Goal: Task Accomplishment & Management: Complete application form

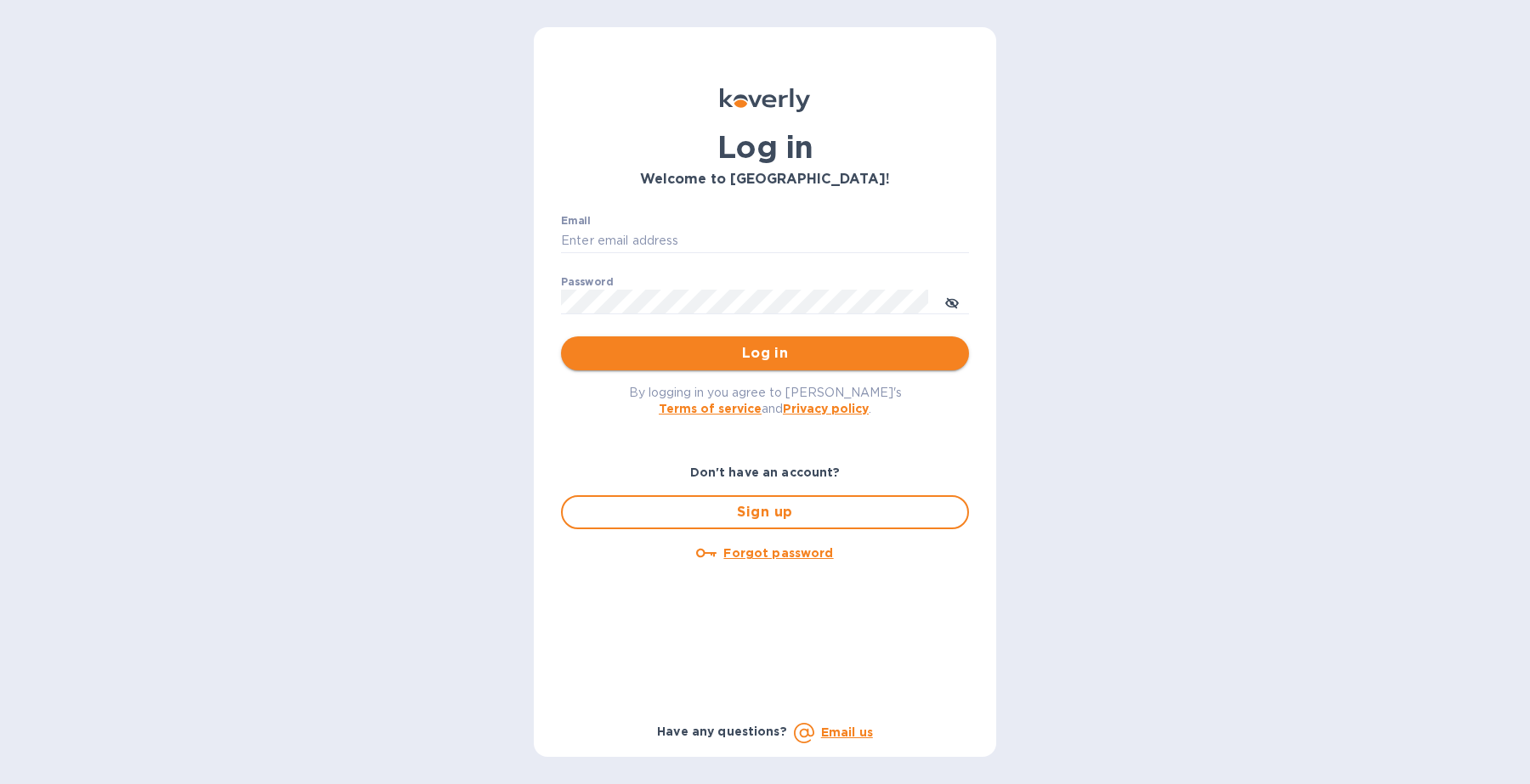
type input "[PERSON_NAME][EMAIL_ADDRESS][DOMAIN_NAME]"
click at [788, 356] on span "Log in" at bounding box center [765, 353] width 381 height 20
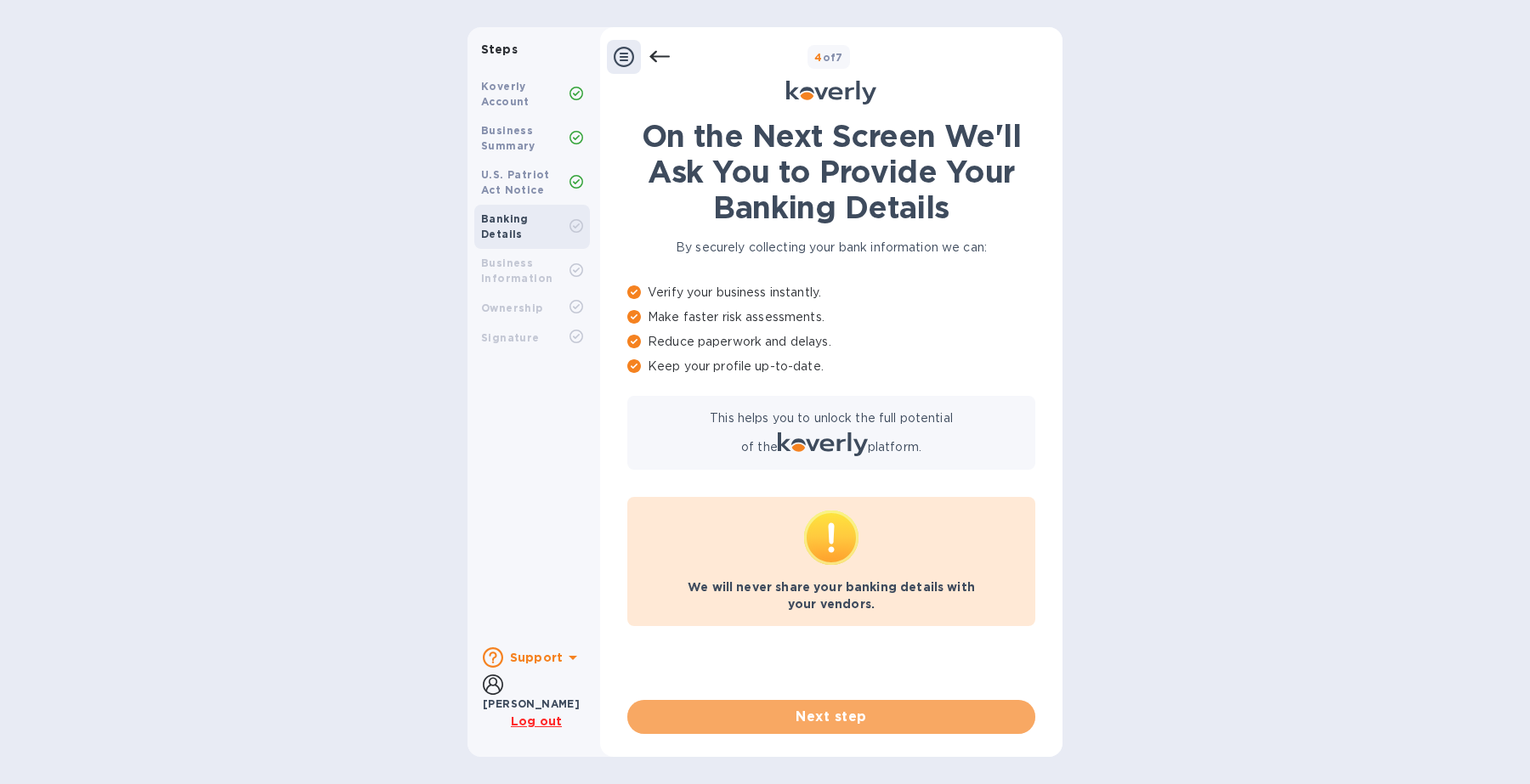
click at [862, 719] on span "Next step" at bounding box center [831, 717] width 381 height 20
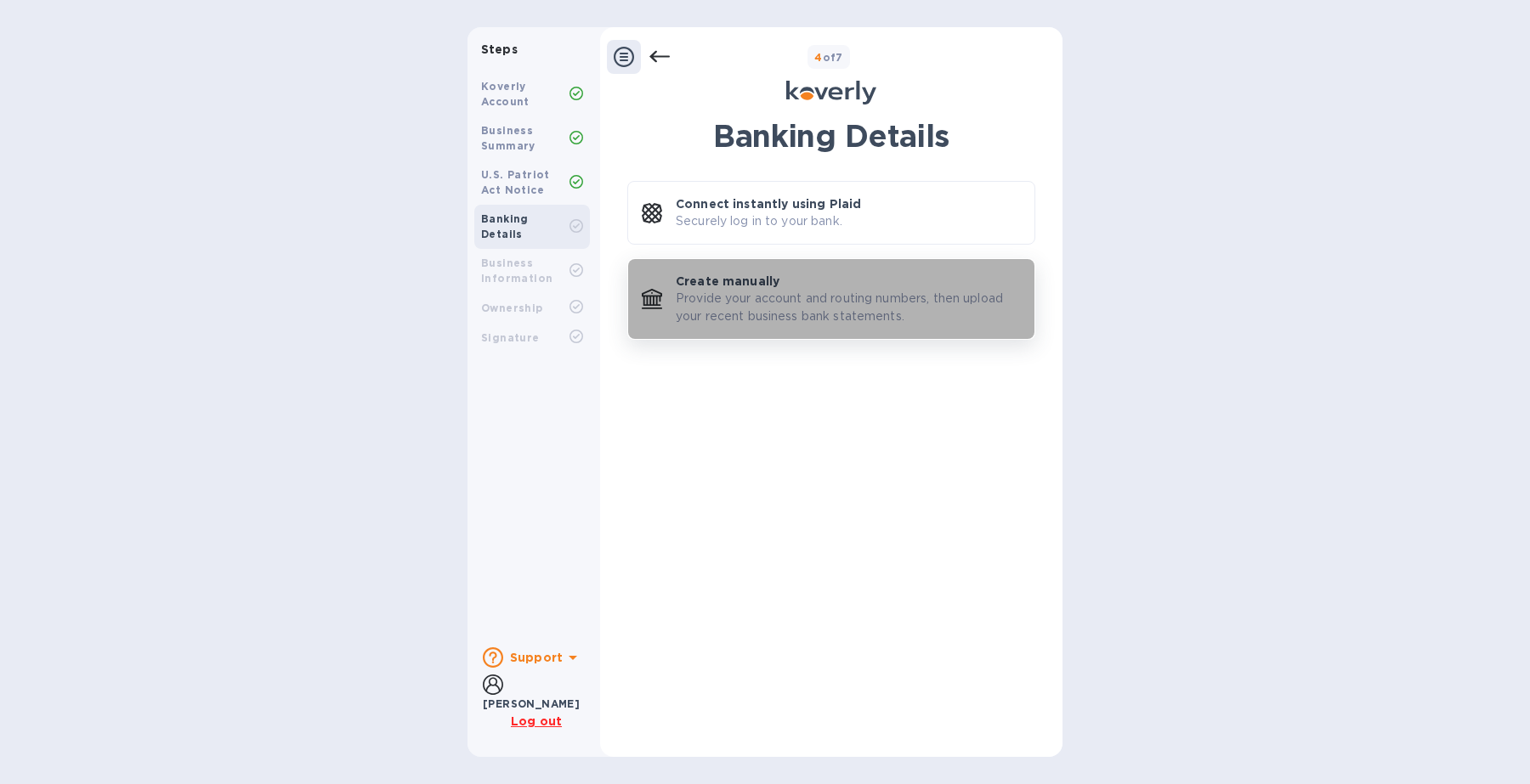
click at [754, 321] on p "Provide your account and routing numbers, then upload your recent business bank…" at bounding box center [848, 308] width 345 height 36
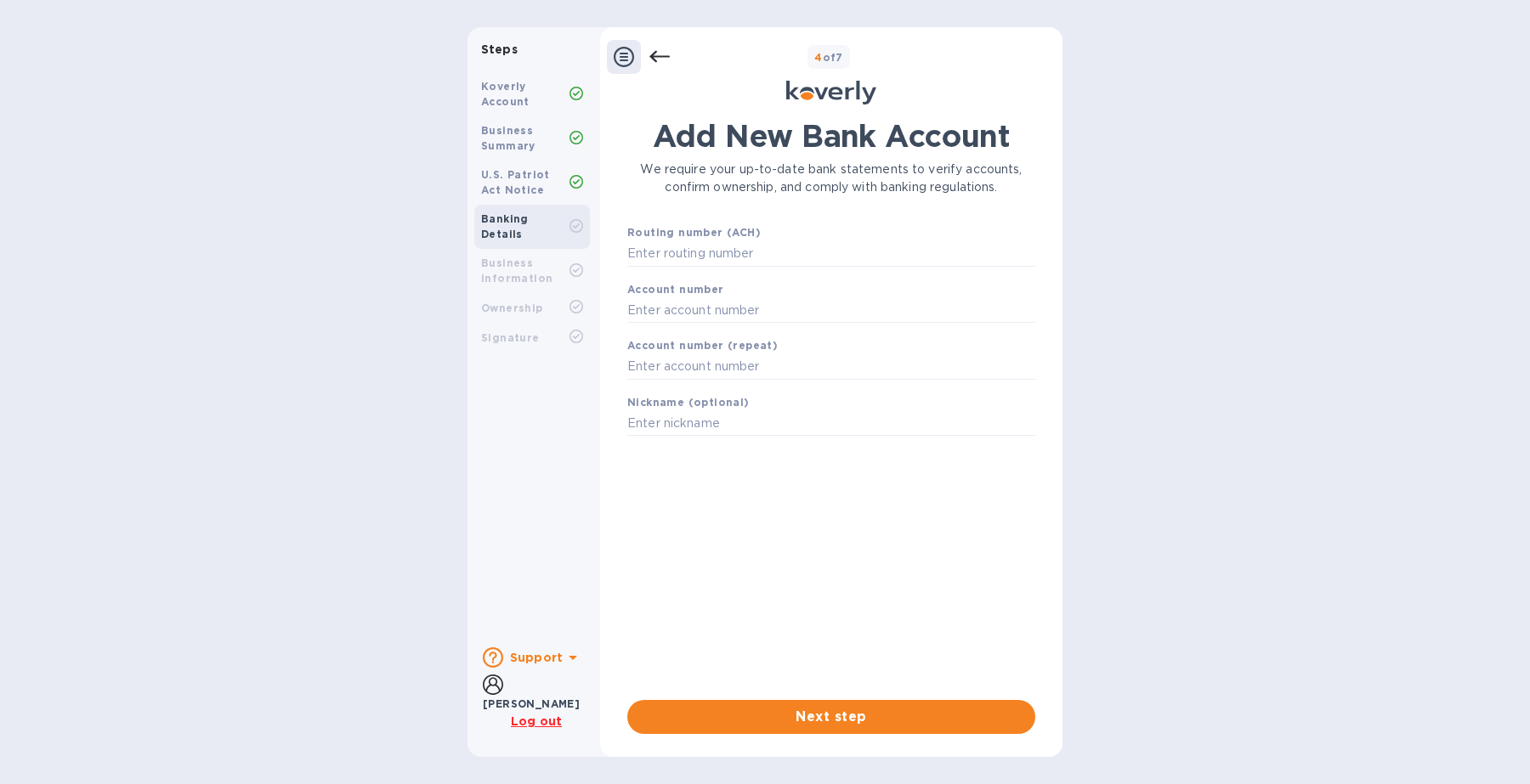
click at [499, 177] on b "U.S. Patriot Act Notice" at bounding box center [515, 182] width 68 height 29
click at [529, 220] on b "Banking Details" at bounding box center [505, 227] width 48 height 29
click at [662, 57] on icon at bounding box center [659, 57] width 20 height 12
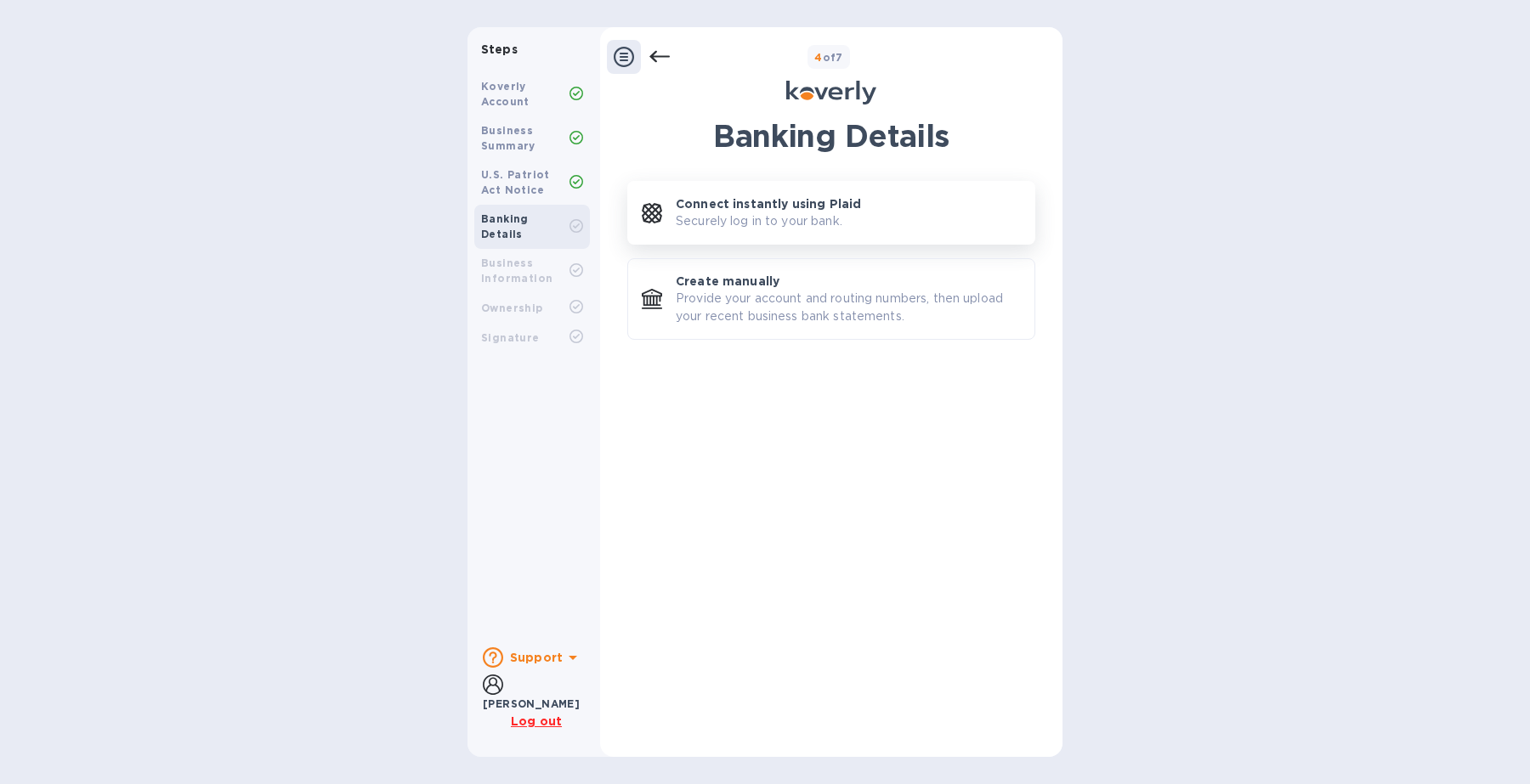
click at [891, 220] on div "Connect instantly using Plaid Securely log in to your bank." at bounding box center [848, 213] width 345 height 35
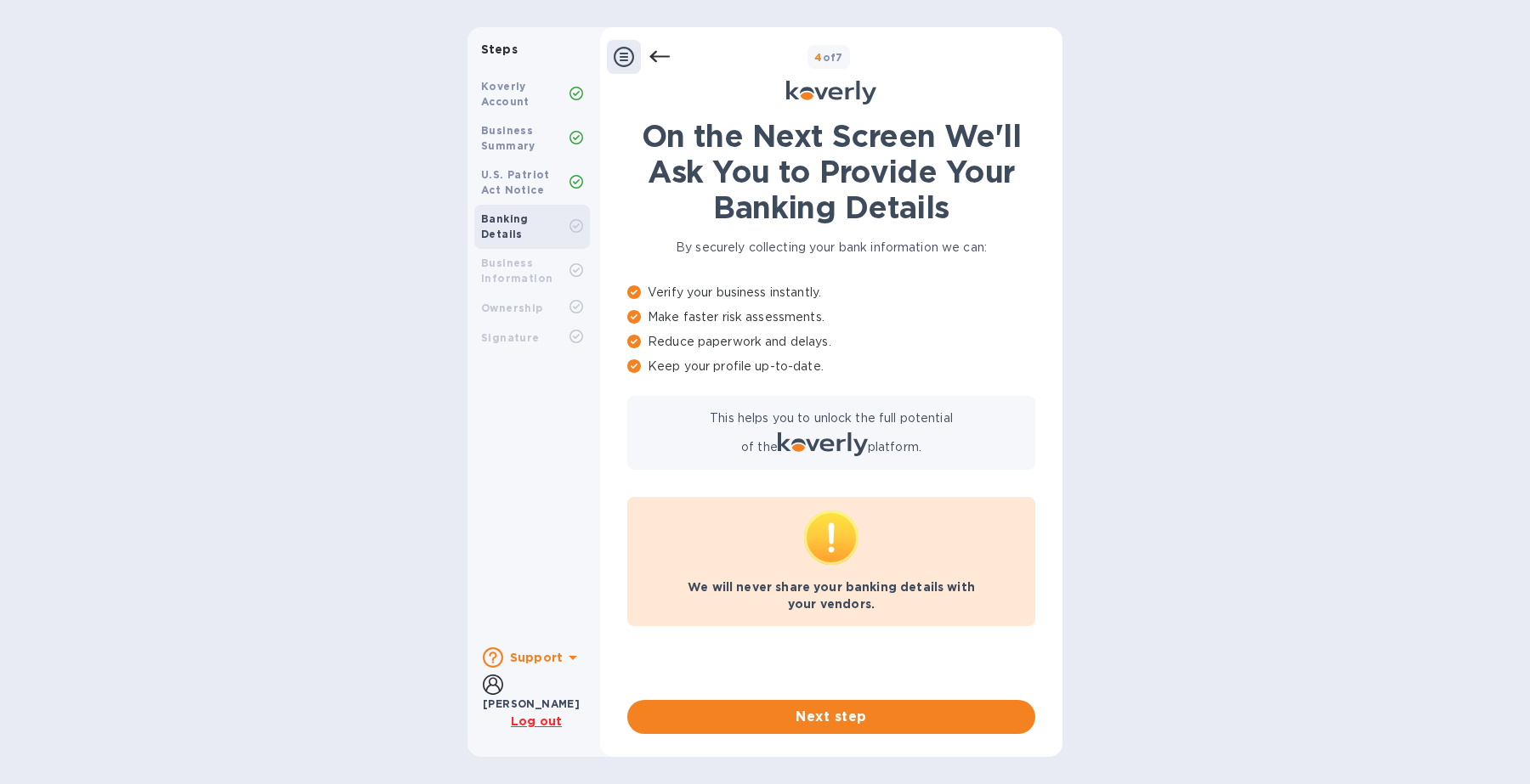
click at [660, 52] on icon at bounding box center [659, 56] width 20 height 20
click at [529, 723] on u "Log out" at bounding box center [536, 721] width 51 height 13
